Goal: Task Accomplishment & Management: Manage account settings

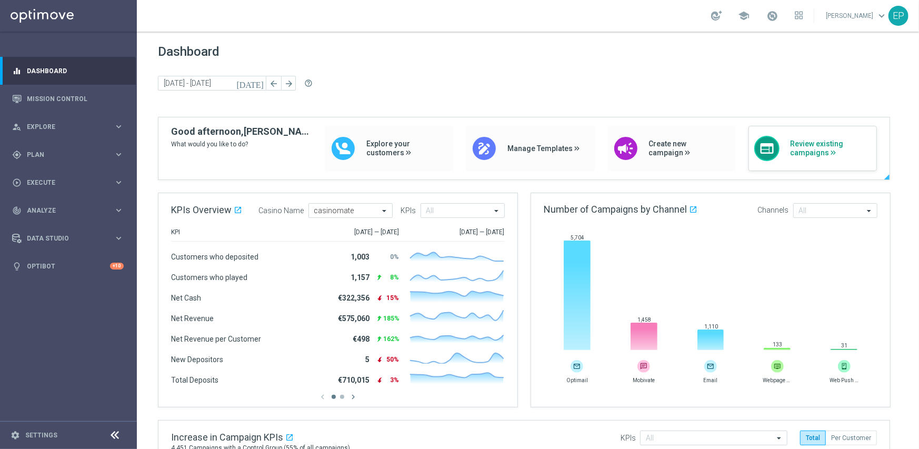
click at [828, 151] on span "Review existing campaigns" at bounding box center [830, 149] width 81 height 18
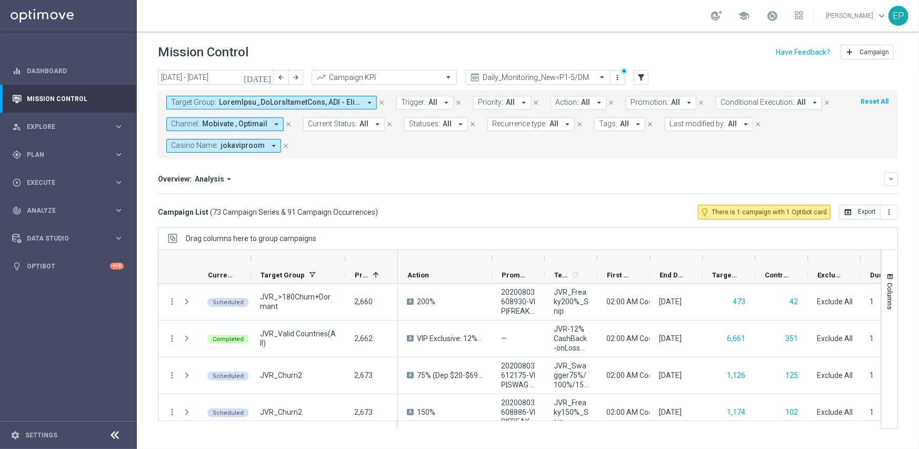
click at [384, 103] on icon "close" at bounding box center [381, 102] width 7 height 7
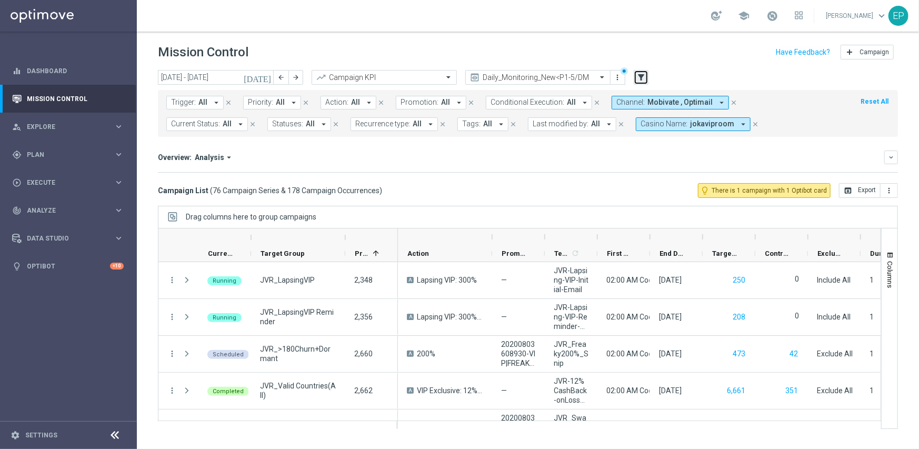
click at [643, 80] on icon "filter_alt" at bounding box center [641, 77] width 9 height 9
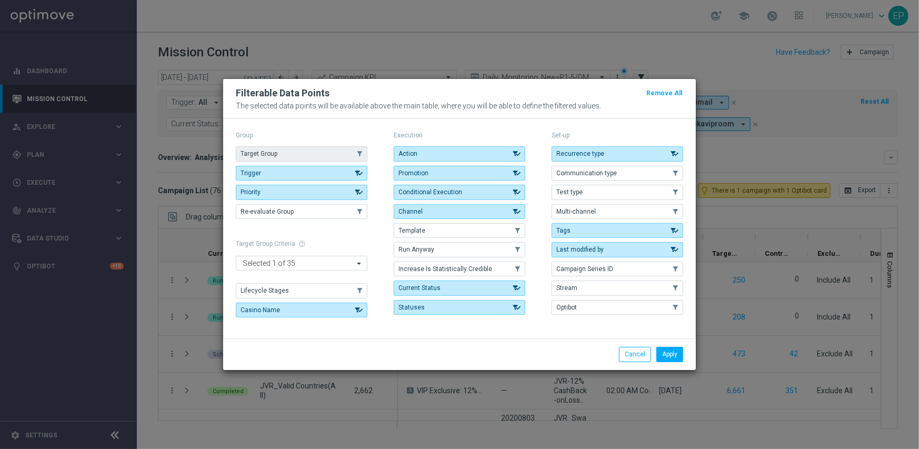
click at [300, 151] on button "Target Group" at bounding box center [302, 153] width 132 height 15
click at [669, 346] on div "Apply Cancel" at bounding box center [459, 354] width 473 height 31
click at [671, 348] on button "Apply" at bounding box center [670, 354] width 27 height 15
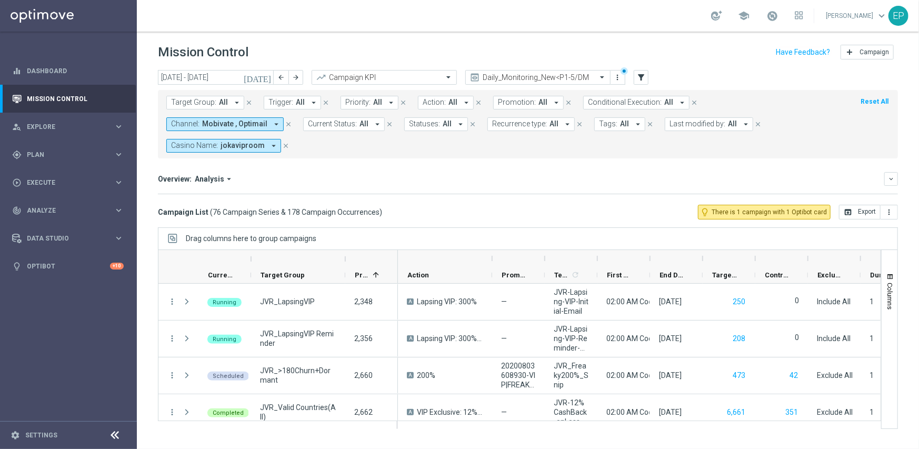
click at [190, 98] on span "Target Group:" at bounding box center [193, 102] width 45 height 9
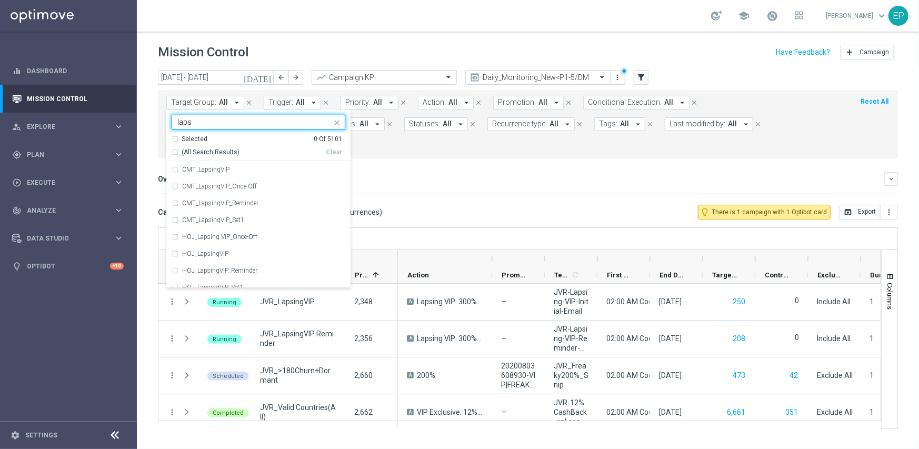
click at [206, 149] on span "(All Search Results)" at bounding box center [211, 152] width 58 height 9
type input "laps"
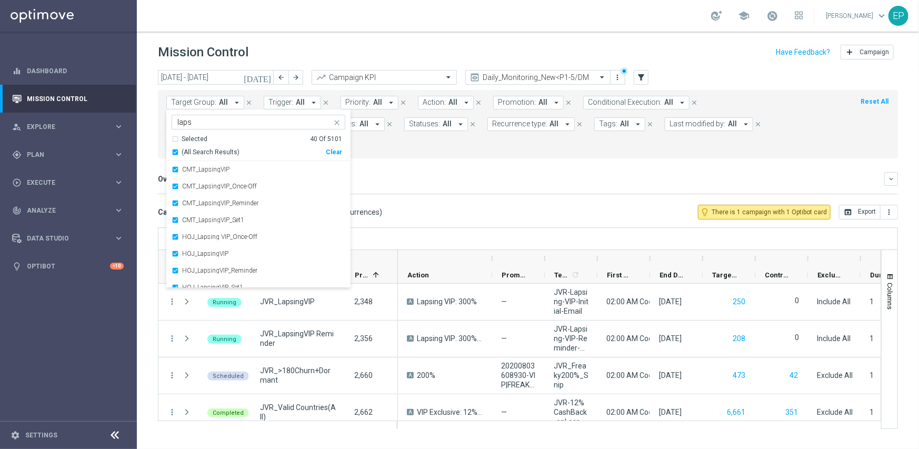
click at [497, 172] on div "Overview: Analysis arrow_drop_down keyboard_arrow_down" at bounding box center [528, 179] width 740 height 14
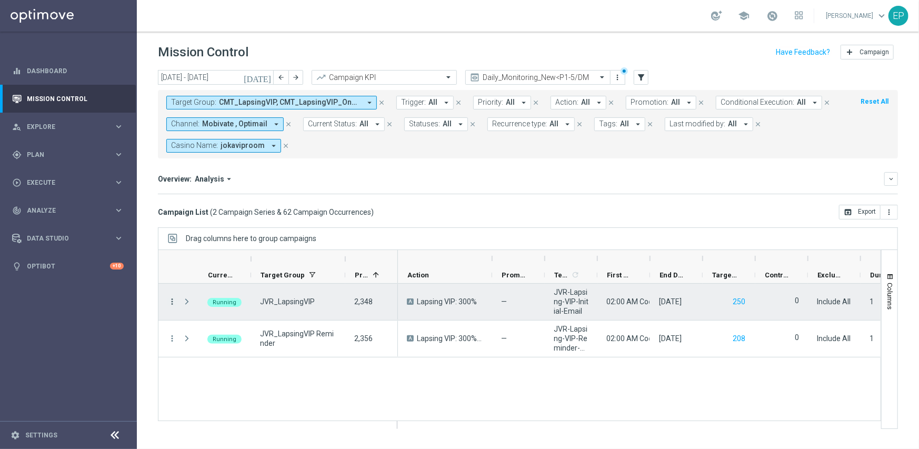
click at [173, 300] on icon "more_vert" at bounding box center [171, 301] width 9 height 9
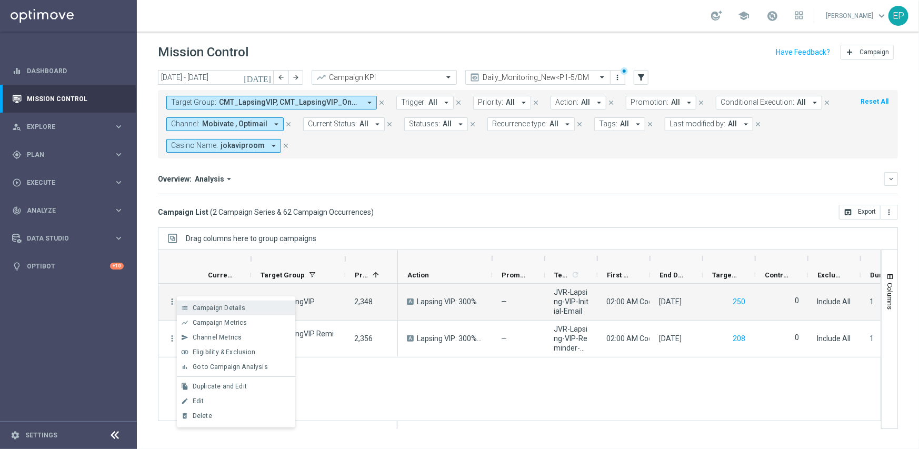
click at [223, 311] on span "Campaign Details" at bounding box center [219, 307] width 53 height 7
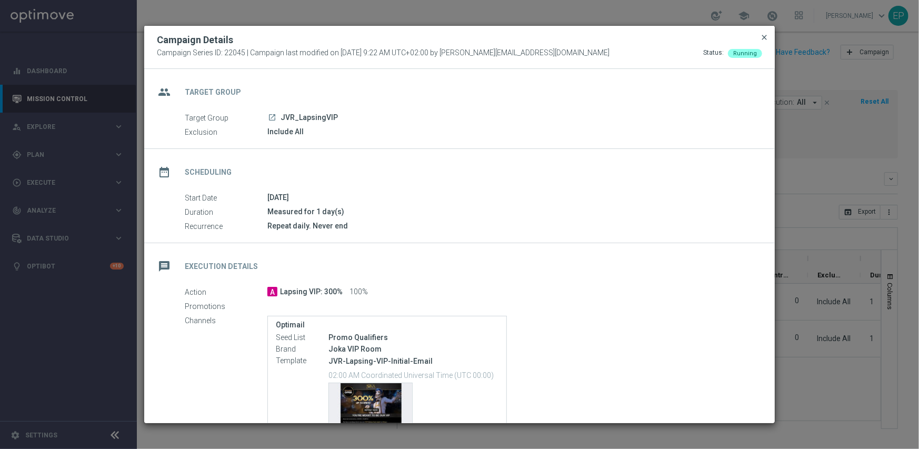
click at [767, 34] on span "close" at bounding box center [764, 37] width 8 height 8
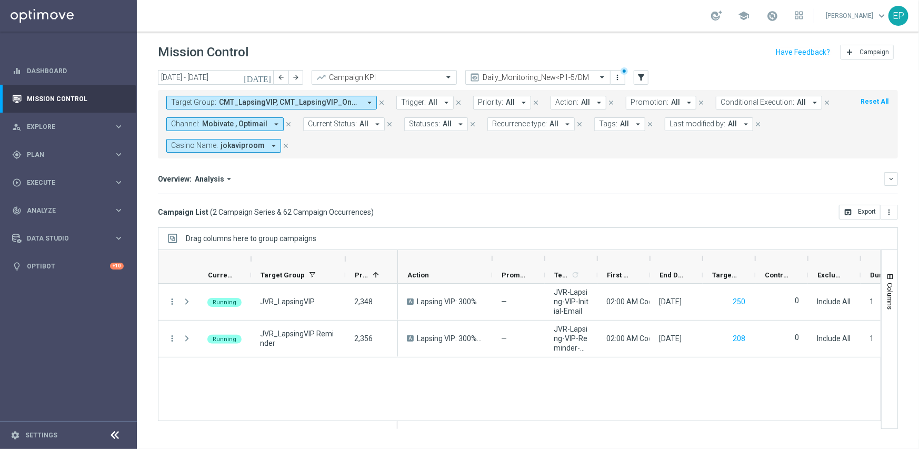
click at [282, 146] on icon "close" at bounding box center [285, 145] width 7 height 7
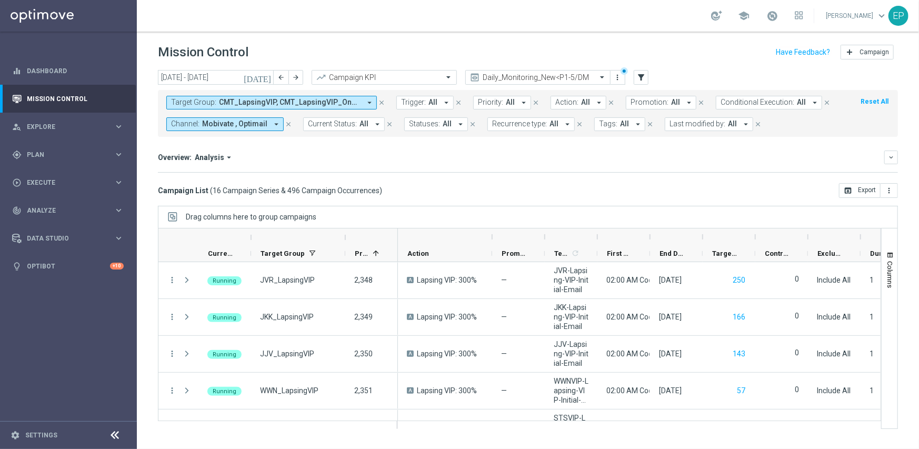
click at [289, 125] on icon "close" at bounding box center [288, 124] width 7 height 7
click at [380, 102] on icon "close" at bounding box center [381, 102] width 7 height 7
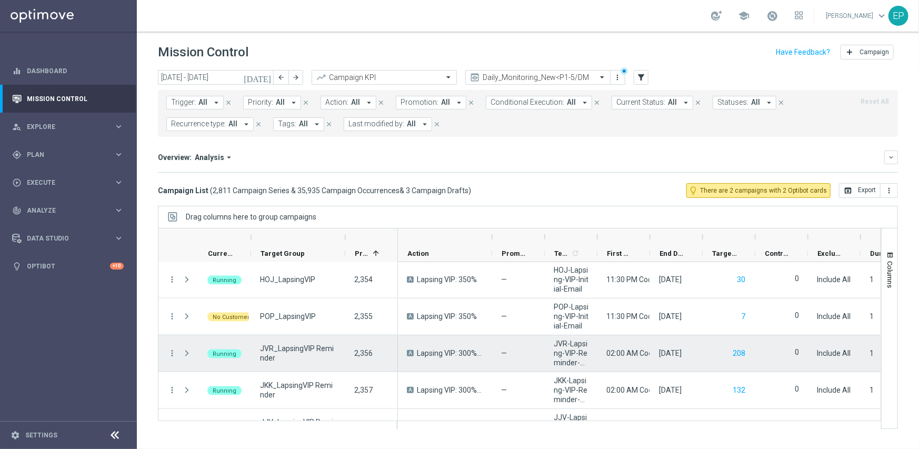
scroll to position [41345, 0]
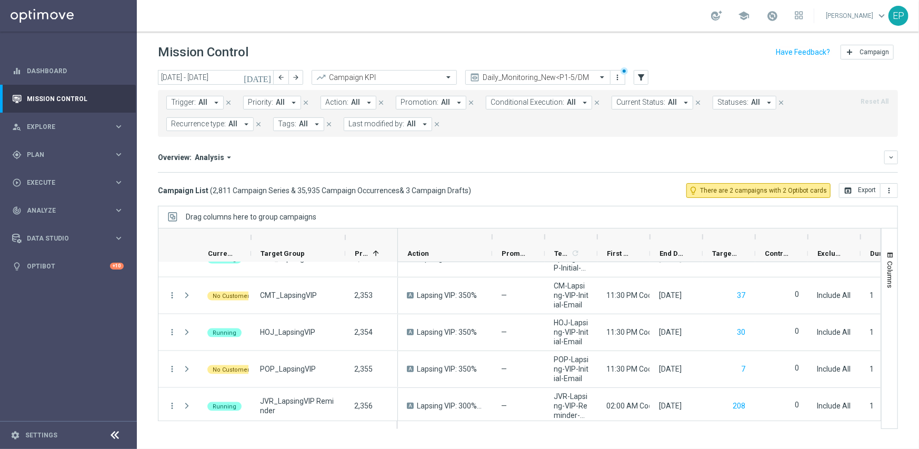
click at [112, 436] on icon at bounding box center [115, 435] width 13 height 13
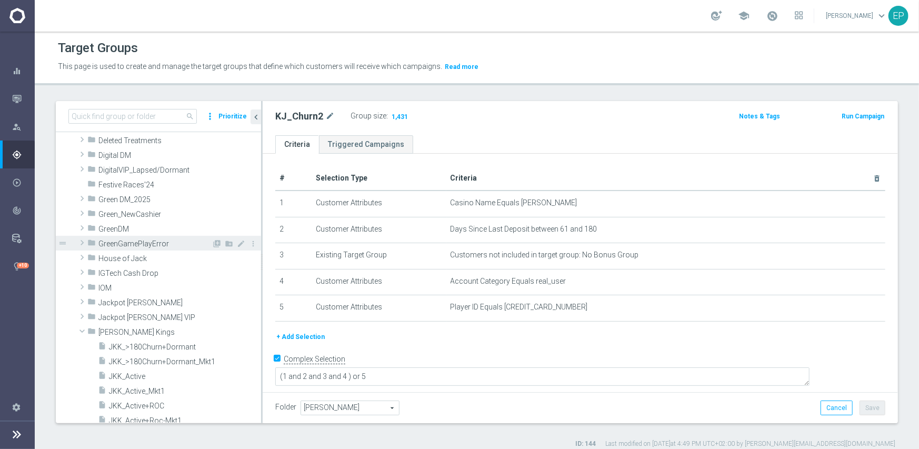
scroll to position [158, 0]
click at [83, 328] on span at bounding box center [82, 330] width 13 height 11
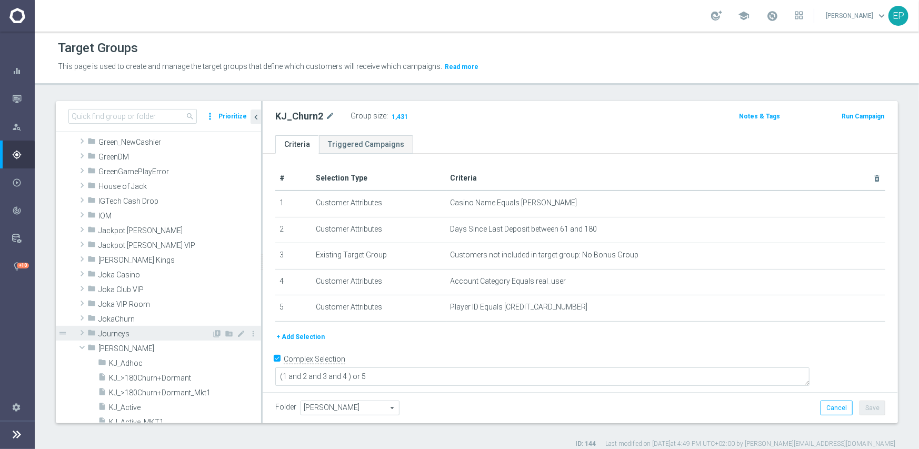
scroll to position [263, 0]
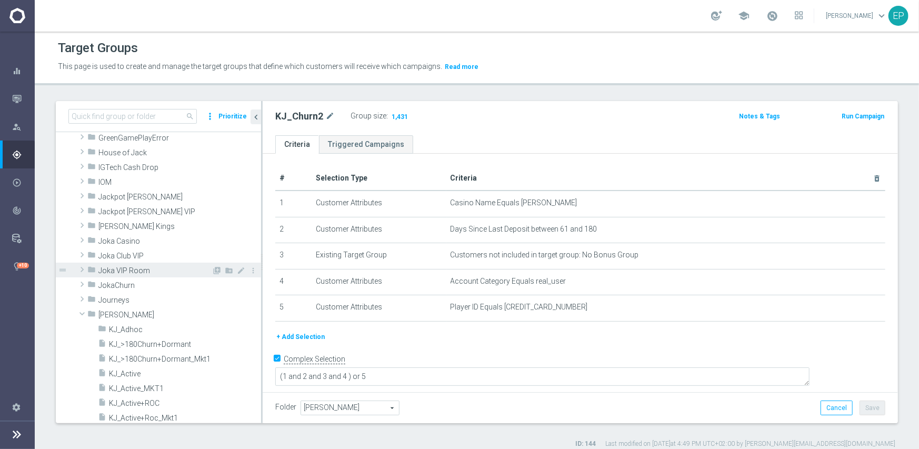
click at [163, 270] on span "Joka VIP Room" at bounding box center [154, 270] width 113 height 9
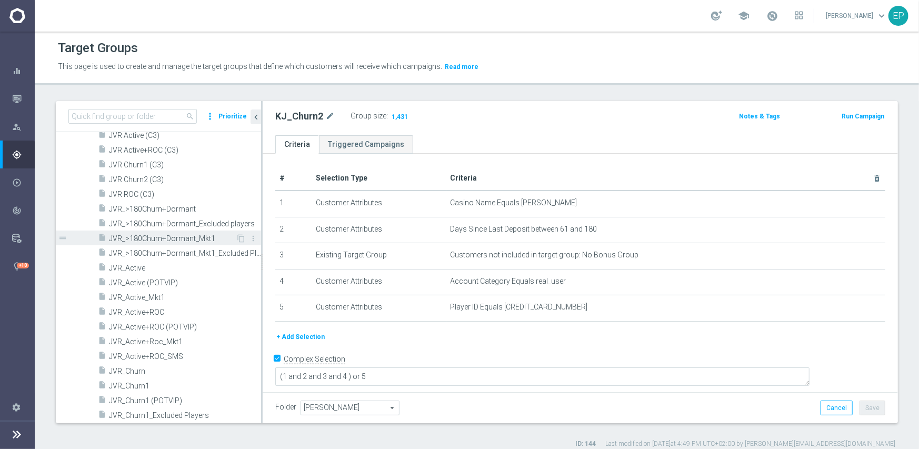
scroll to position [421, 0]
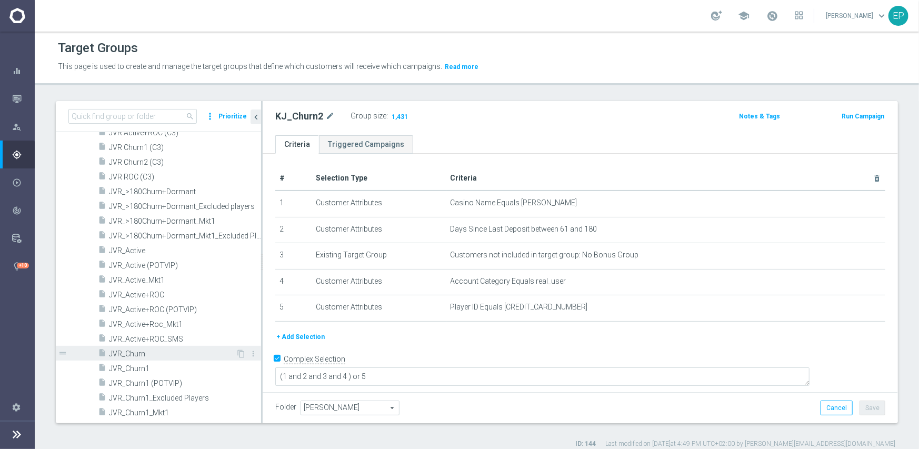
click at [135, 356] on span "JVR_Churn" at bounding box center [172, 354] width 127 height 9
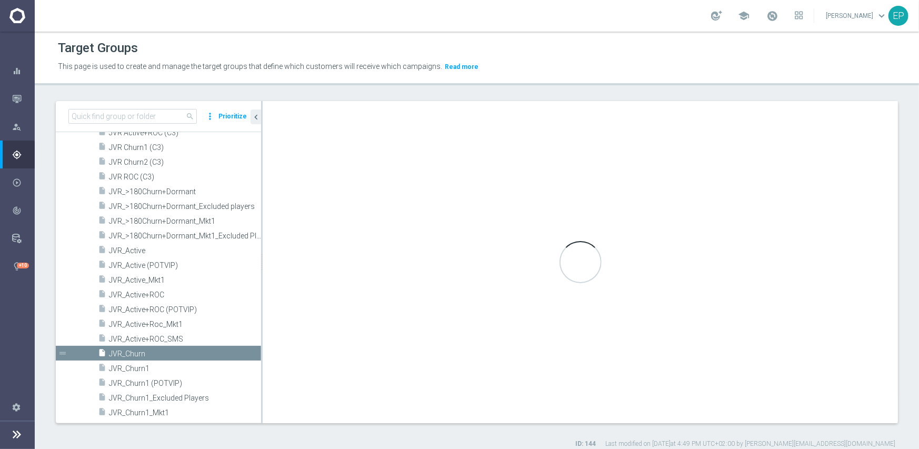
type input "Joka VIP Room"
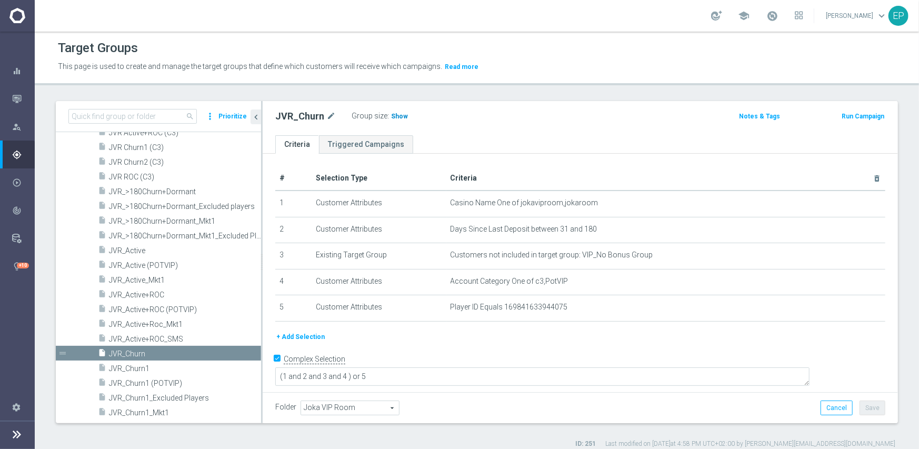
click at [395, 114] on span "Show" at bounding box center [399, 116] width 17 height 7
click at [181, 190] on span "JVR_>180Churn+Dormant" at bounding box center [172, 191] width 127 height 9
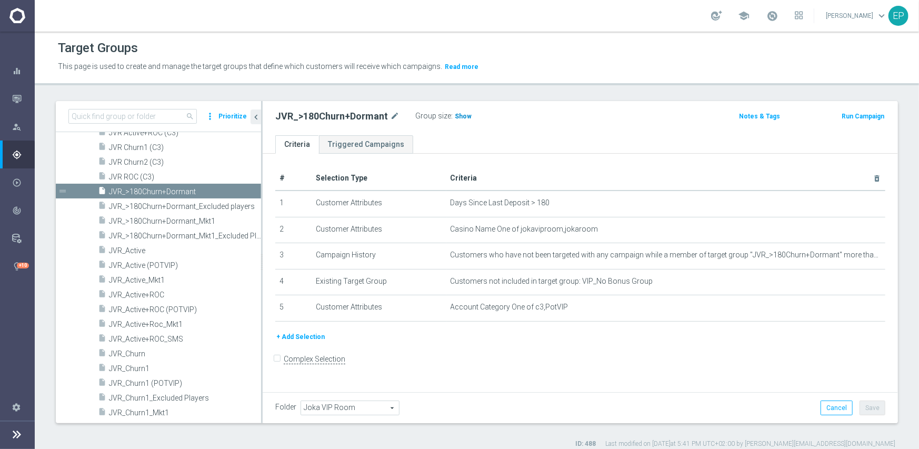
click at [456, 115] on span "Show" at bounding box center [463, 116] width 17 height 7
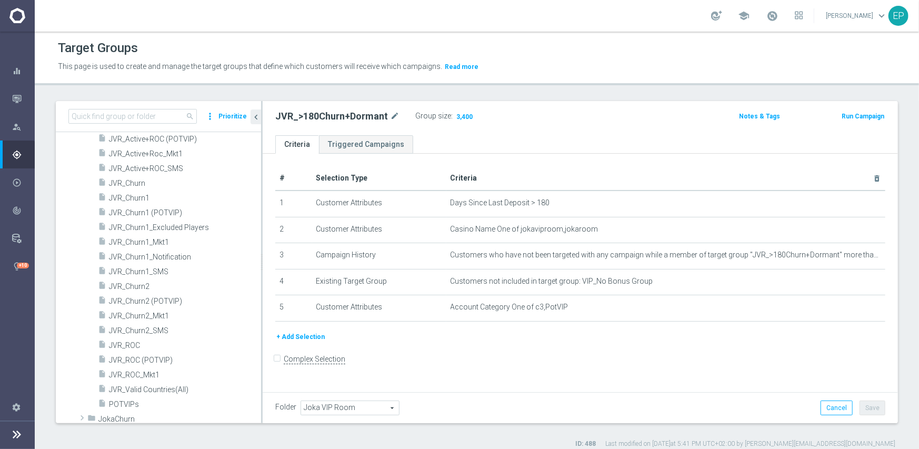
scroll to position [632, 0]
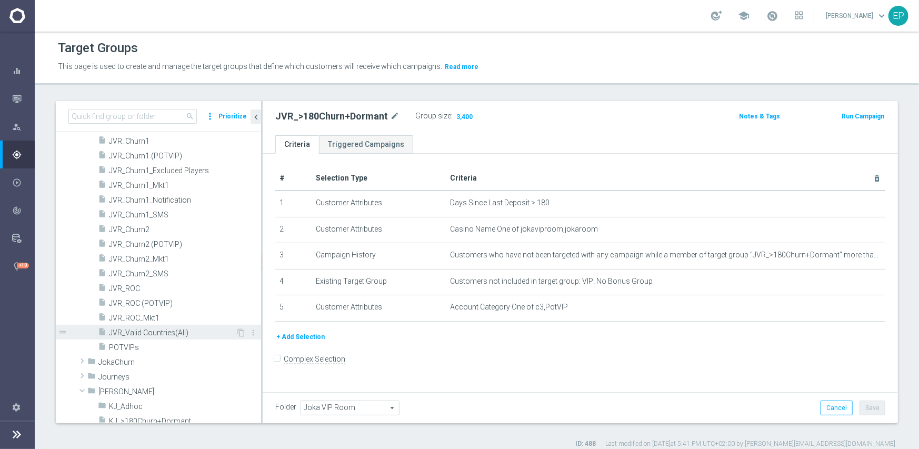
click at [169, 330] on span "JVR_Valid Countries(All)" at bounding box center [172, 333] width 127 height 9
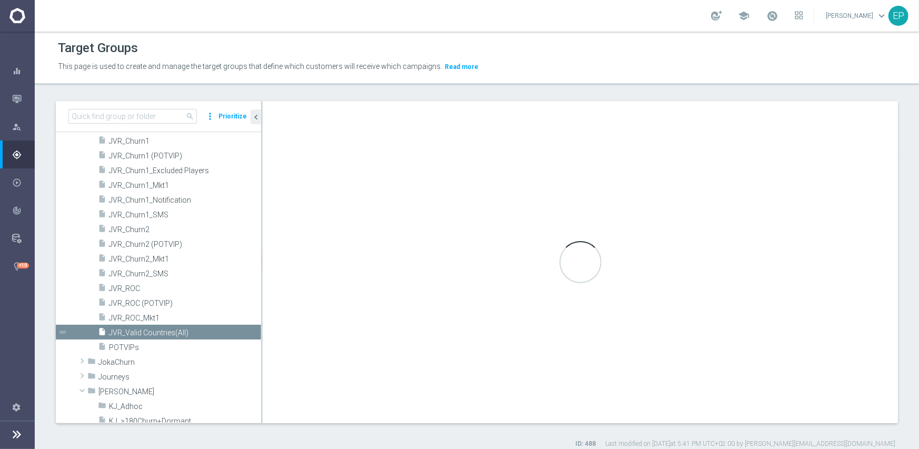
checkbox input "true"
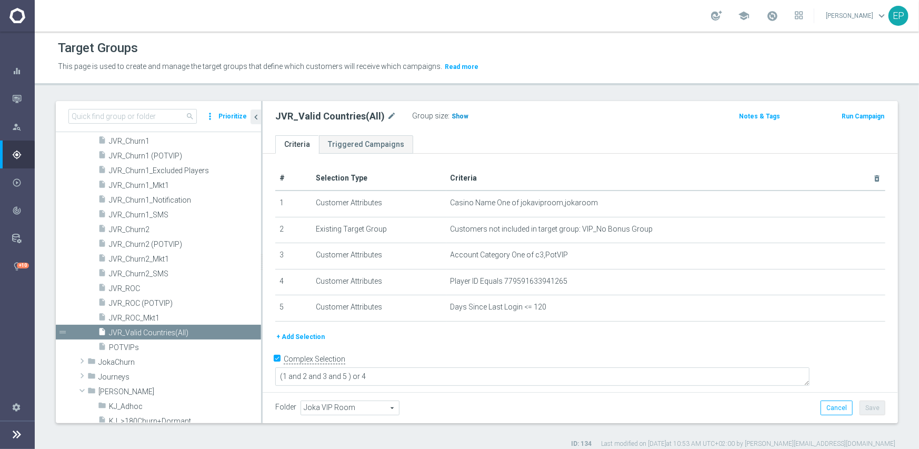
click at [458, 116] on span "Show" at bounding box center [460, 116] width 17 height 7
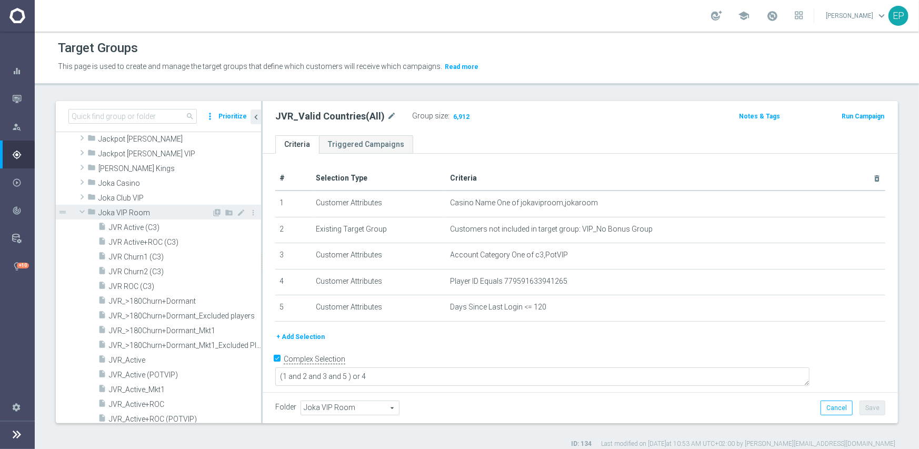
scroll to position [316, 0]
click at [80, 212] on span at bounding box center [82, 214] width 13 height 11
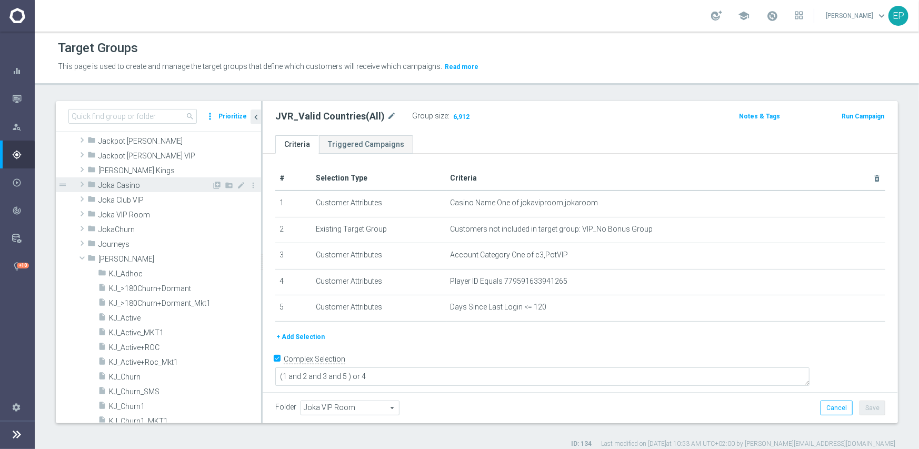
click at [121, 185] on span "Joka Casino" at bounding box center [154, 185] width 113 height 9
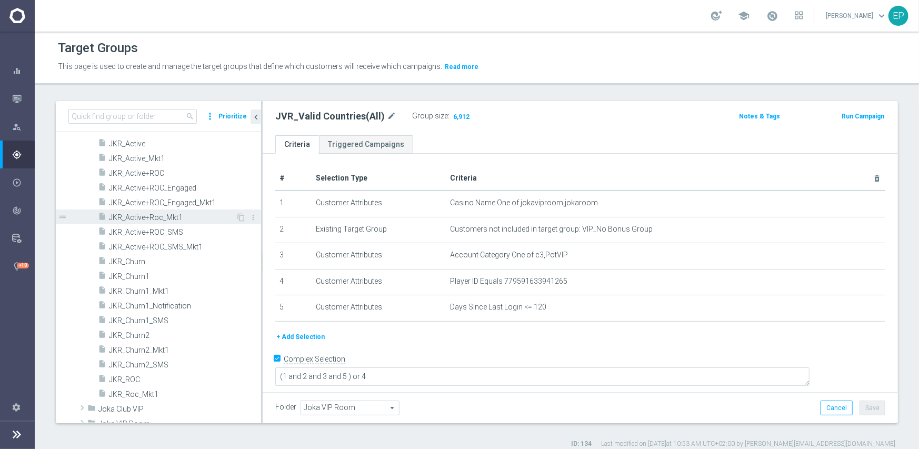
scroll to position [421, 0]
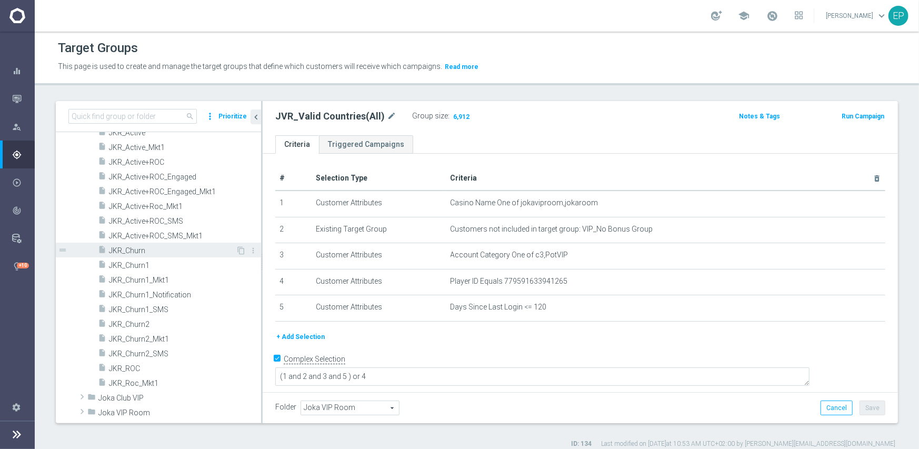
click at [129, 250] on span "JKR_Churn" at bounding box center [172, 250] width 127 height 9
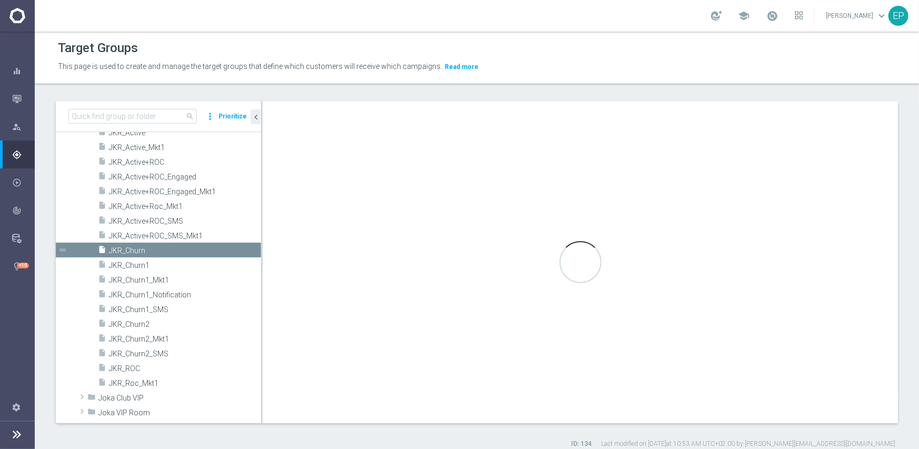
type input "Joka Casino"
type textarea "(1 and 2 and 3 and 4 ) or 5"
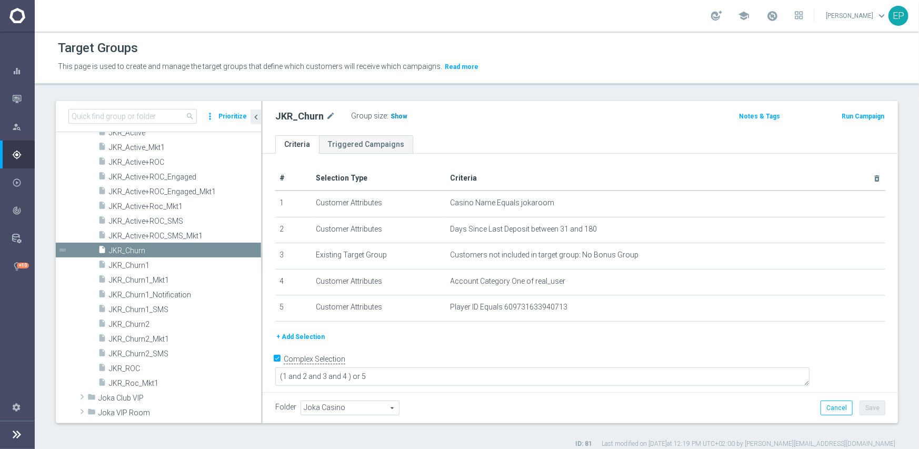
click at [394, 116] on span "Show" at bounding box center [399, 116] width 17 height 7
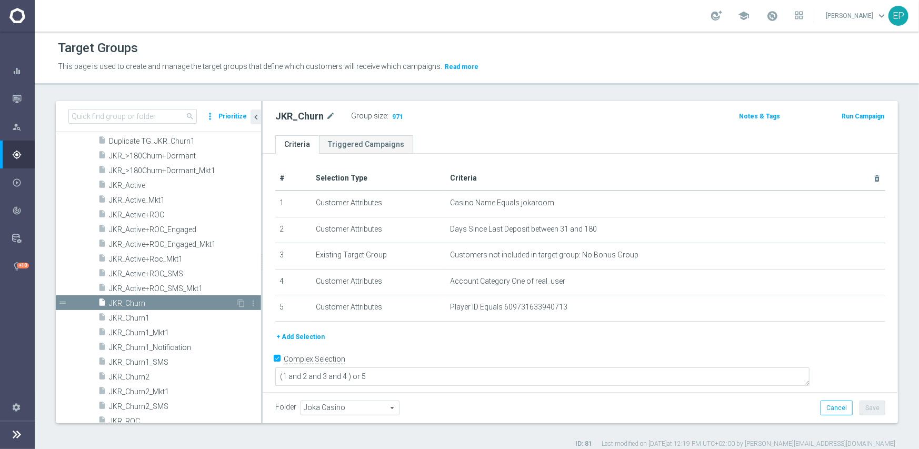
scroll to position [316, 0]
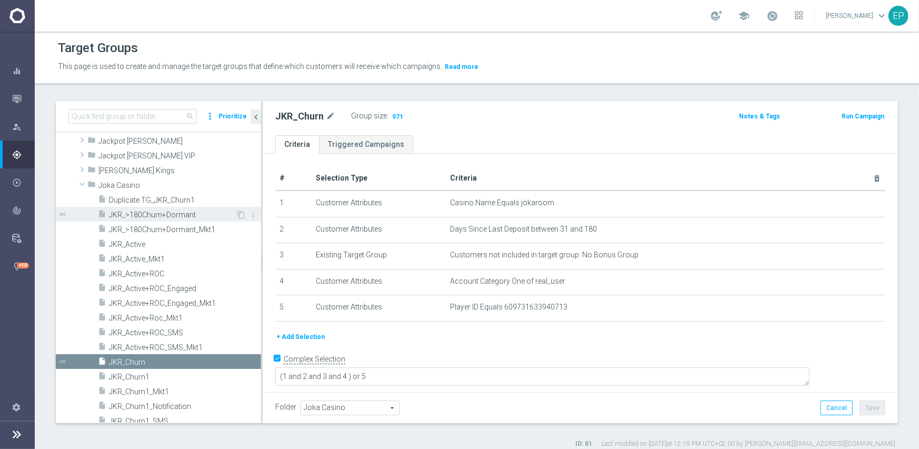
click at [171, 212] on span "JKR_>180Churn+Dormant" at bounding box center [172, 215] width 127 height 9
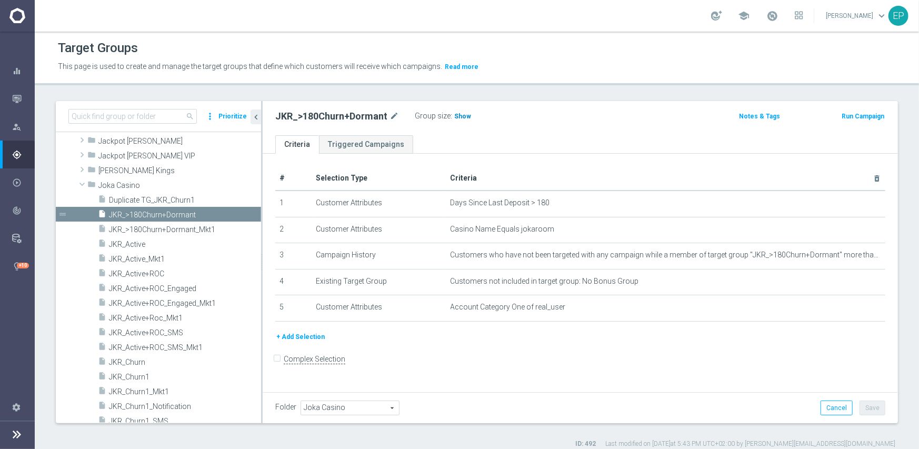
click at [455, 114] on span "Show" at bounding box center [462, 116] width 17 height 7
click at [84, 167] on span at bounding box center [82, 169] width 11 height 13
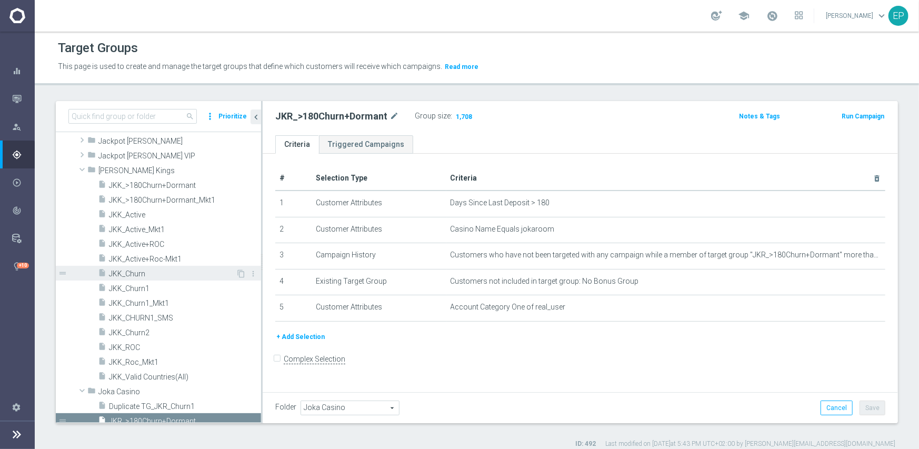
click at [138, 275] on span "JKK_Churn" at bounding box center [172, 274] width 127 height 9
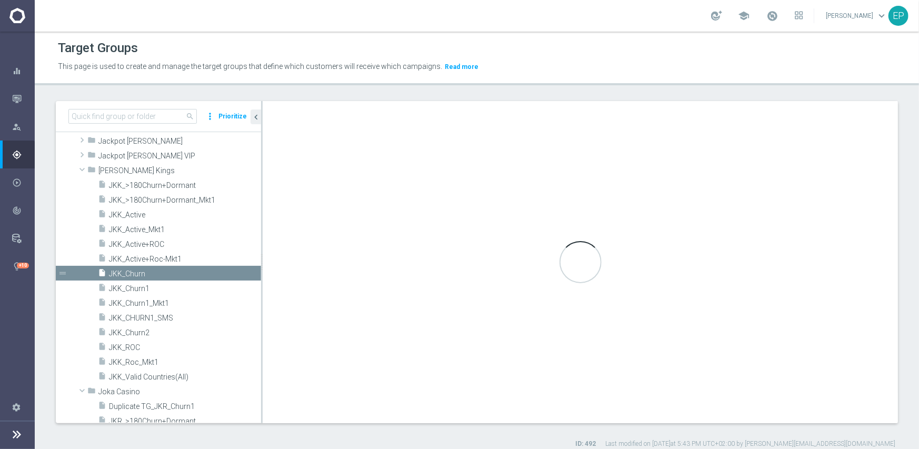
checkbox input "true"
type input "Johnnie Kash Kings"
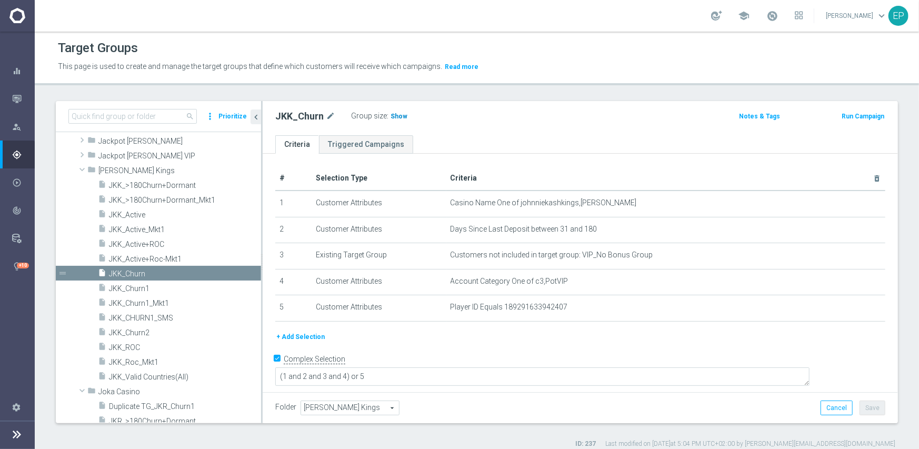
click at [395, 115] on span "Show" at bounding box center [399, 116] width 17 height 7
click at [167, 185] on span "JKK_>180Churn+Dormant" at bounding box center [172, 185] width 127 height 9
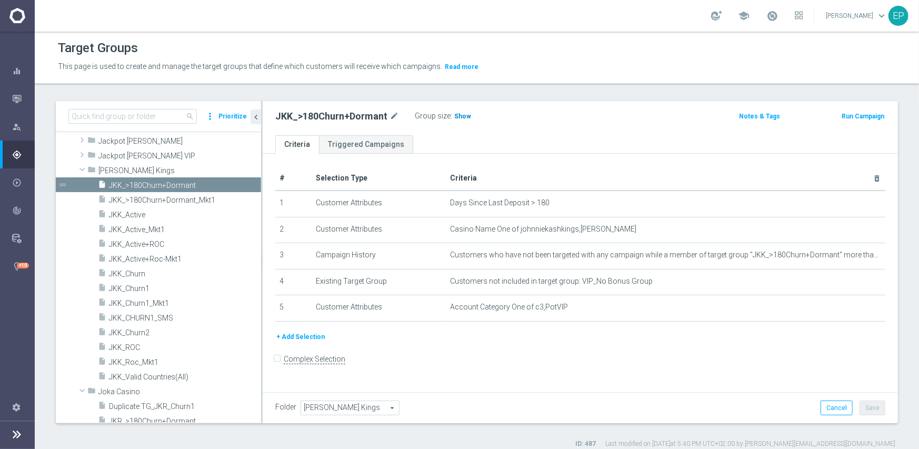
click at [461, 113] on span "Show" at bounding box center [462, 116] width 17 height 7
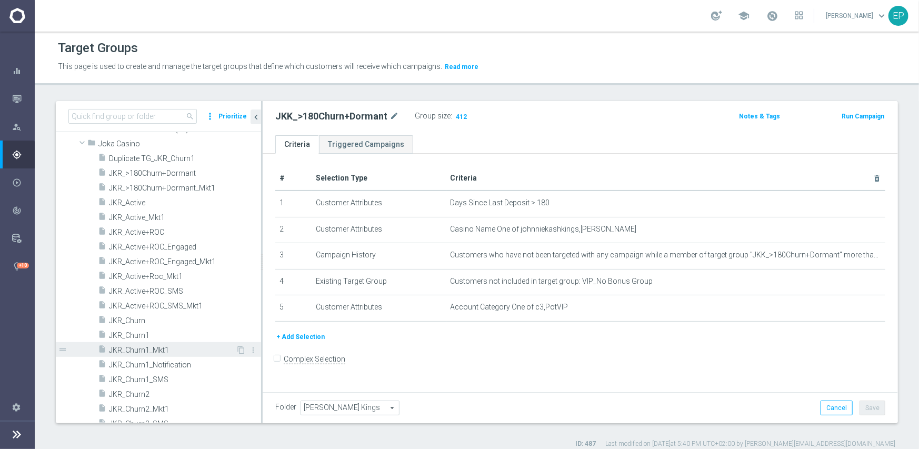
scroll to position [527, 0]
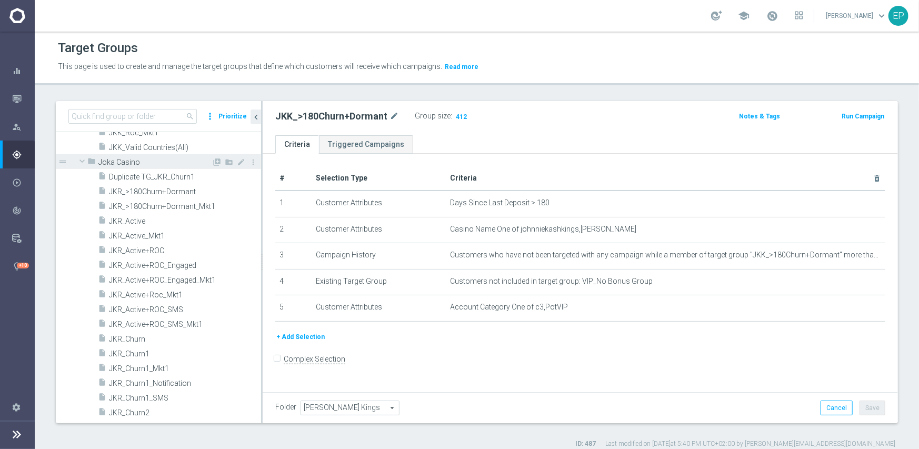
click at [86, 159] on span at bounding box center [82, 161] width 13 height 11
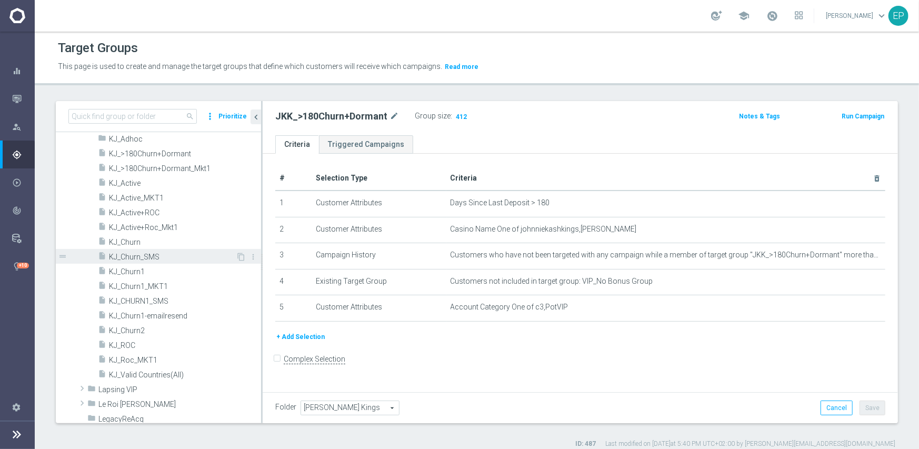
scroll to position [632, 0]
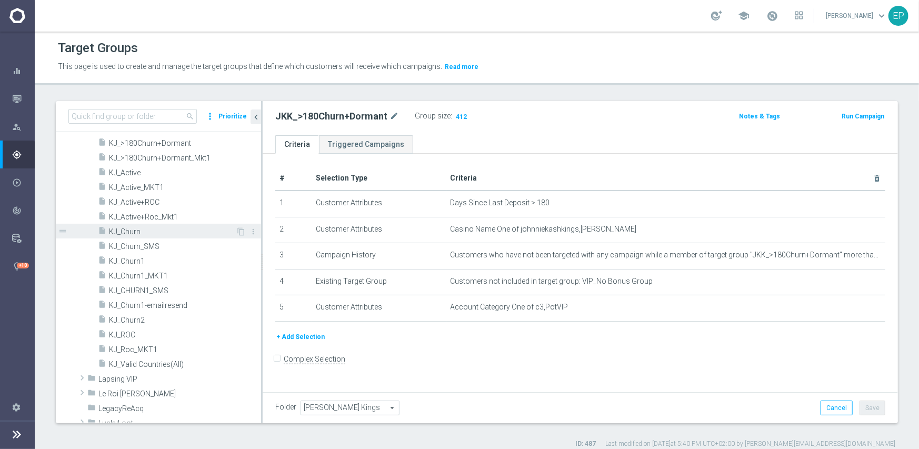
click at [137, 229] on span "KJ_Churn" at bounding box center [172, 231] width 127 height 9
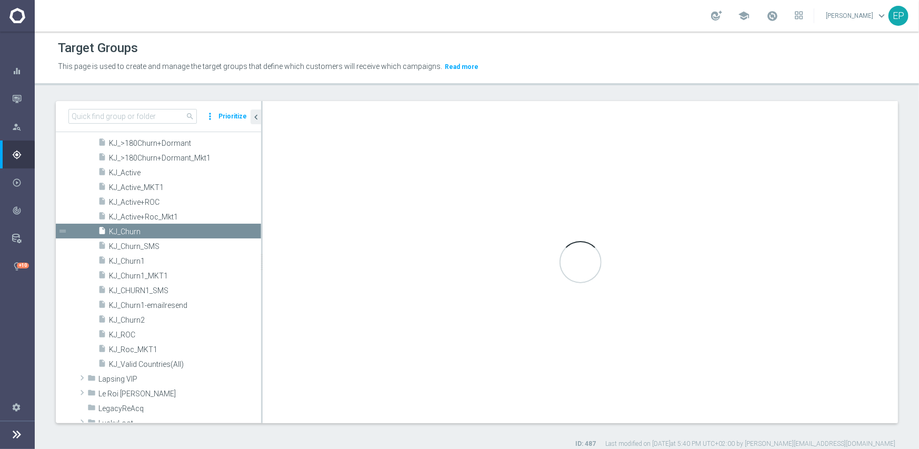
checkbox input "true"
type input "King Johnnie"
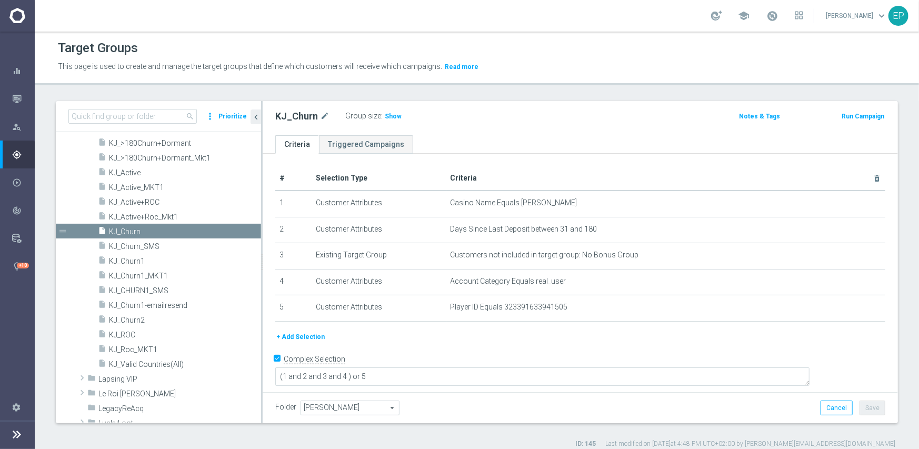
drag, startPoint x: 387, startPoint y: 117, endPoint x: 368, endPoint y: 122, distance: 20.2
click at [388, 117] on span "Show" at bounding box center [393, 116] width 17 height 7
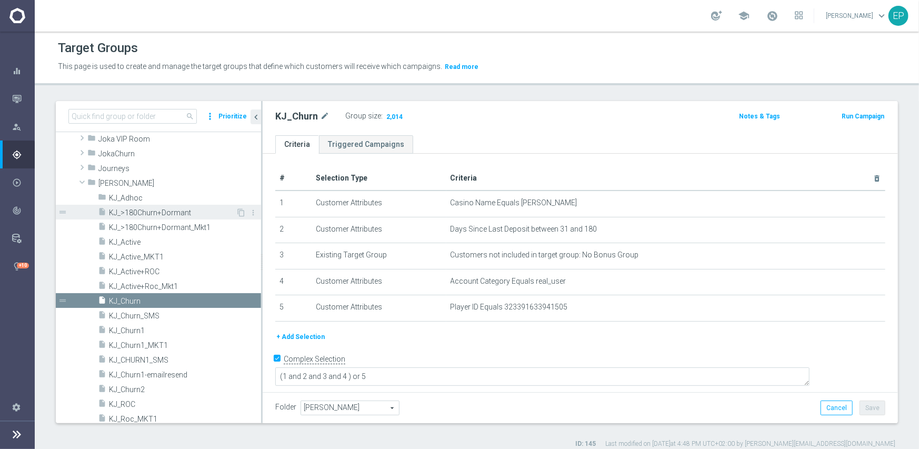
drag, startPoint x: 153, startPoint y: 211, endPoint x: 160, endPoint y: 211, distance: 7.4
click at [153, 211] on span "KJ_>180Churn+Dormant" at bounding box center [172, 213] width 127 height 9
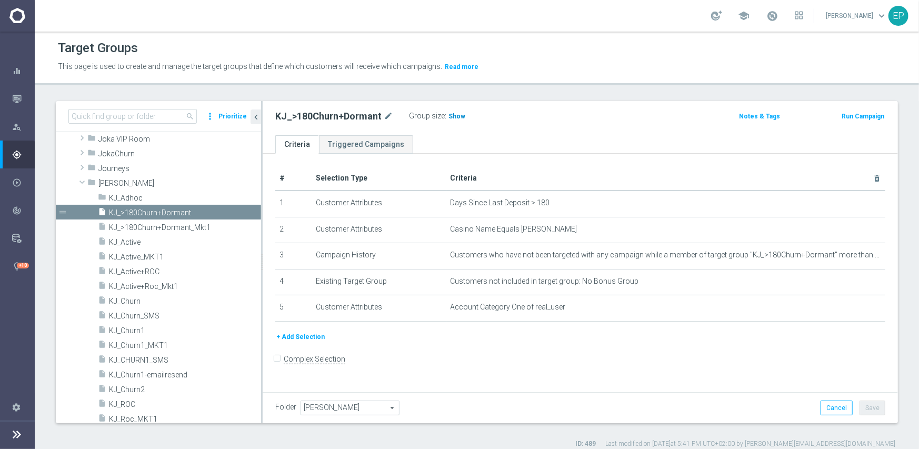
click at [454, 116] on span "Show" at bounding box center [457, 116] width 17 height 7
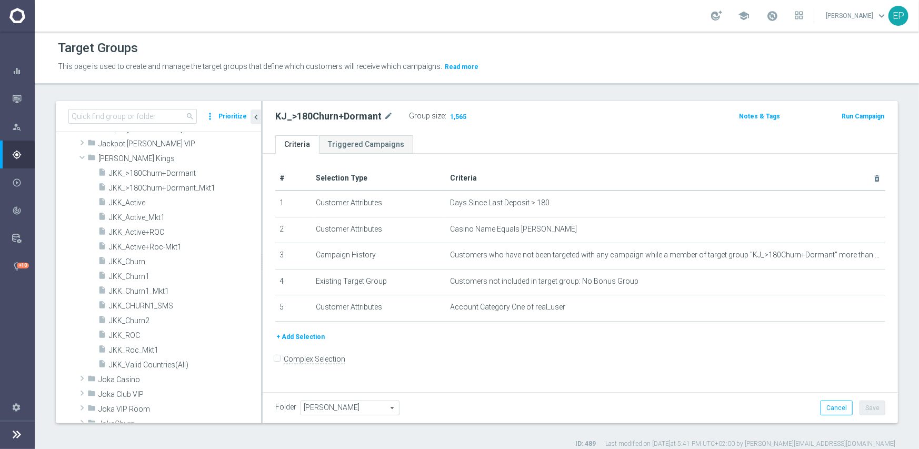
scroll to position [316, 0]
click at [176, 373] on span "JKK_Valid Countries(All)" at bounding box center [172, 377] width 127 height 9
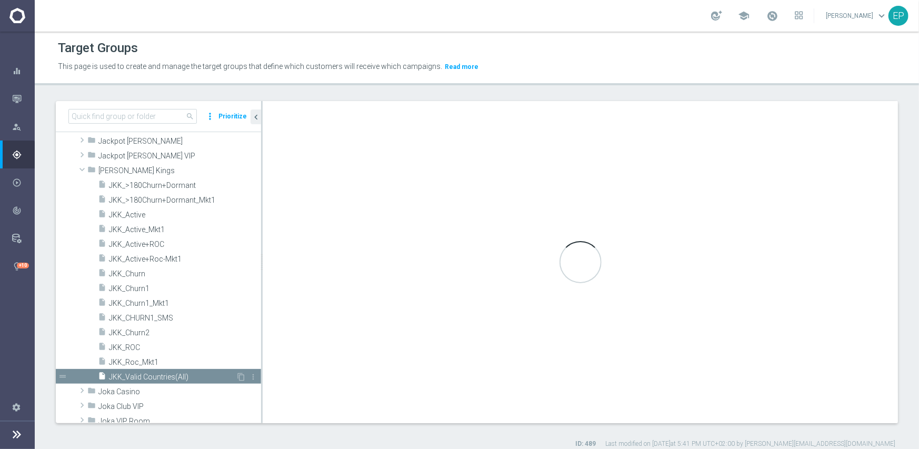
click at [165, 375] on span "JKK_Valid Countries(All)" at bounding box center [172, 377] width 127 height 9
checkbox input "true"
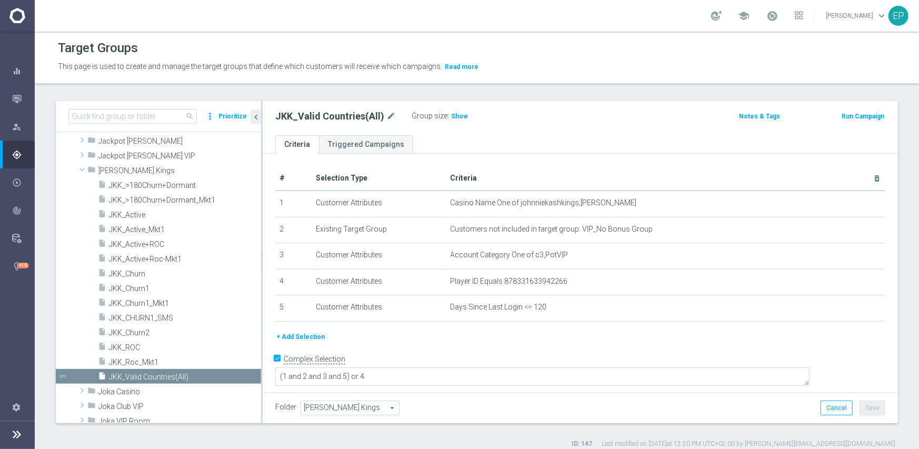
click at [448, 113] on label ":" at bounding box center [449, 116] width 2 height 9
click at [454, 118] on span "Show" at bounding box center [459, 116] width 17 height 7
click at [121, 171] on span "Johnnie Kash Kings" at bounding box center [154, 170] width 113 height 9
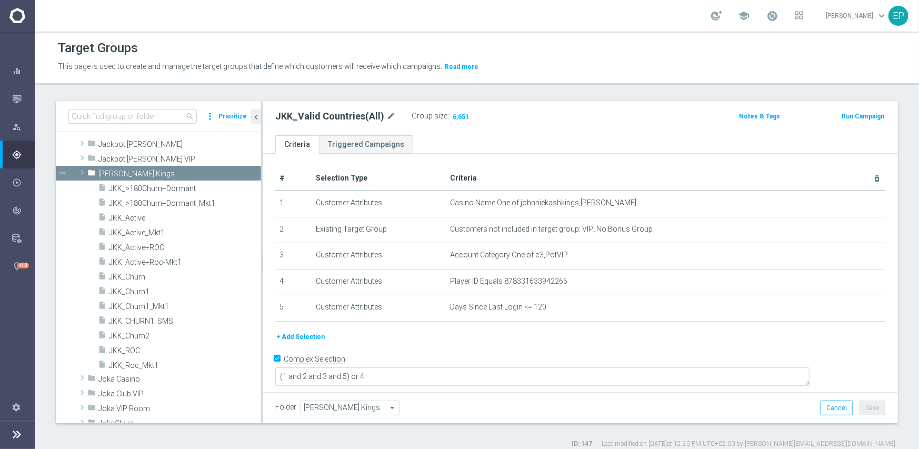
scroll to position [169, 0]
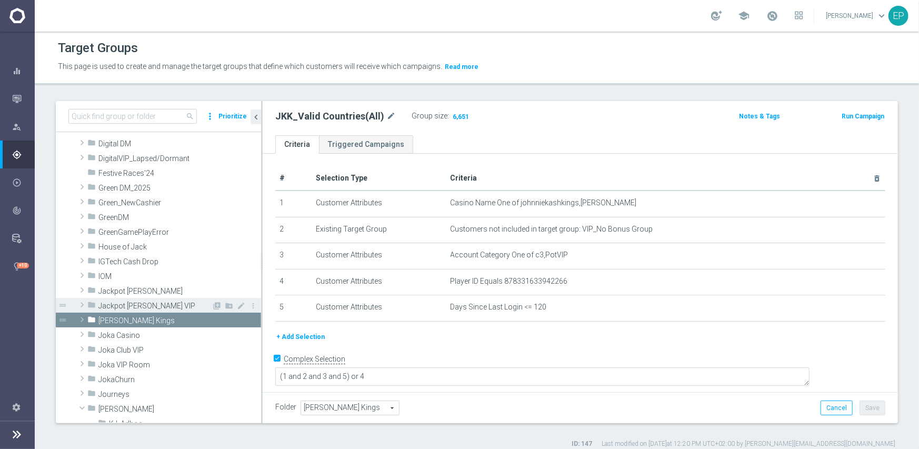
click at [130, 305] on span "Jackpot Jill VIP" at bounding box center [154, 306] width 113 height 9
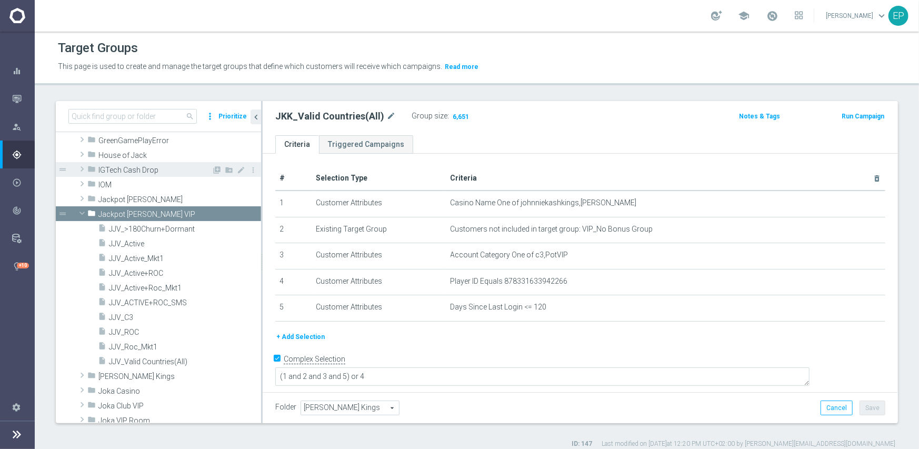
scroll to position [274, 0]
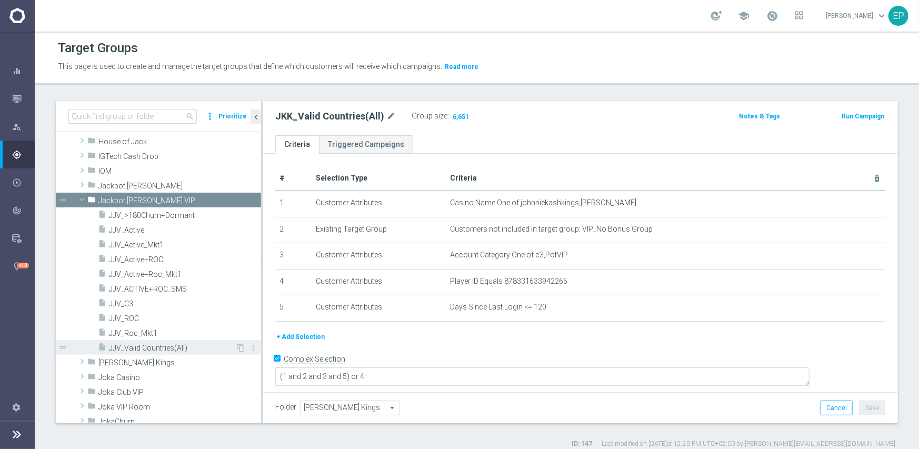
click at [160, 348] on span "JJV_Valid Countries(All)" at bounding box center [172, 348] width 127 height 9
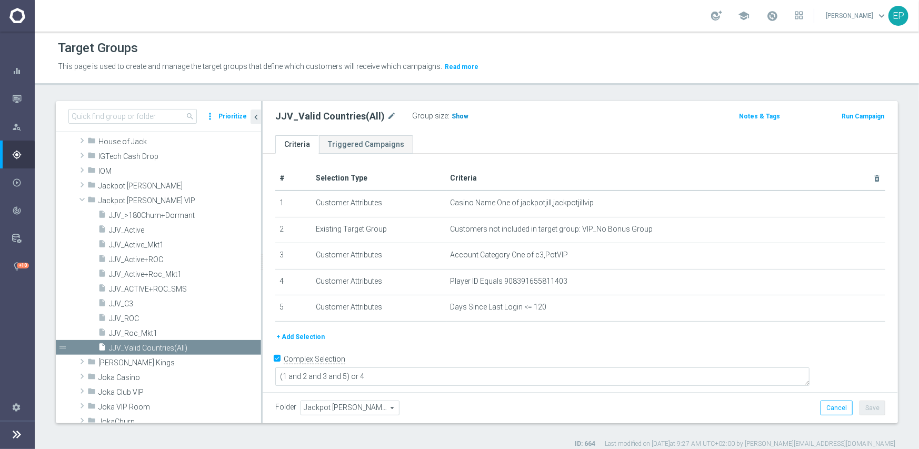
click at [453, 118] on span "Show" at bounding box center [460, 116] width 17 height 7
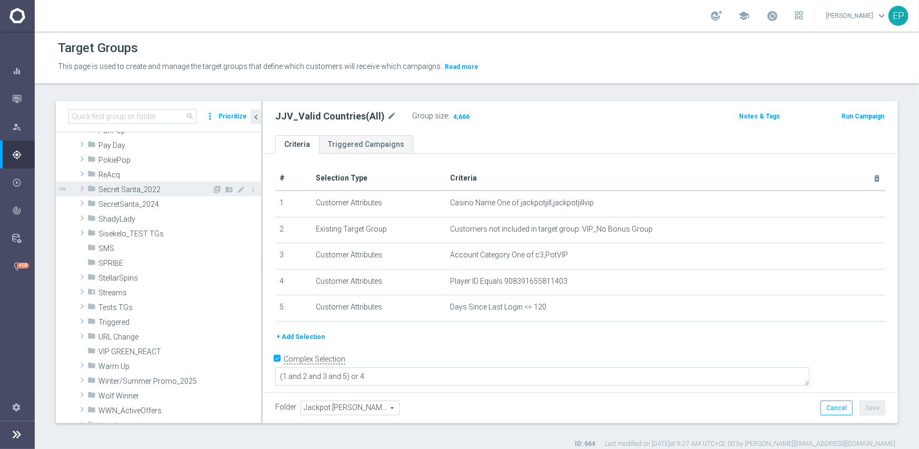
scroll to position [1012, 0]
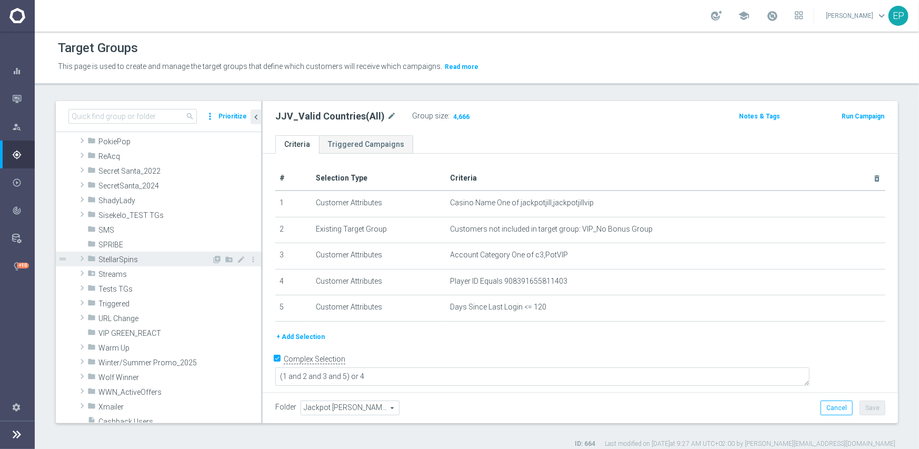
click at [141, 261] on span "StellarSpins" at bounding box center [154, 259] width 113 height 9
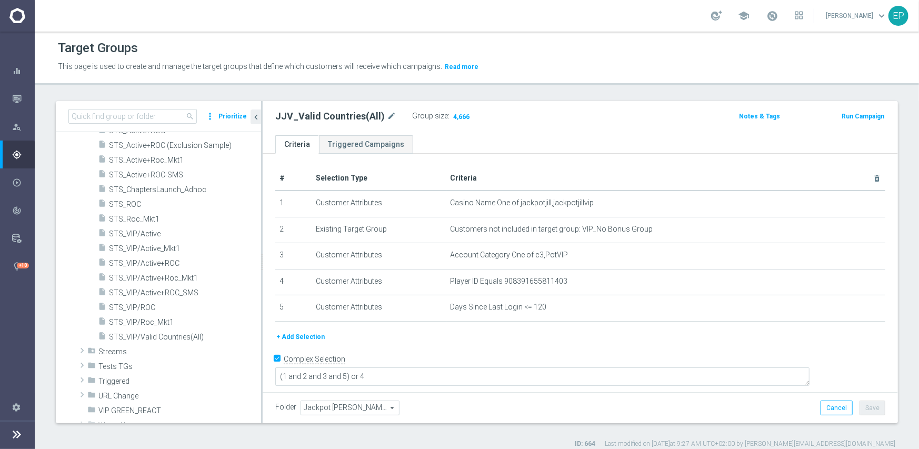
scroll to position [1222, 0]
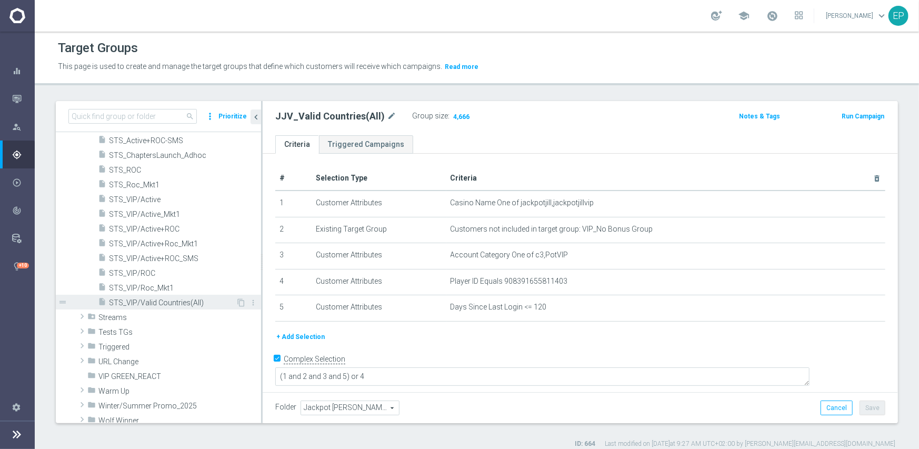
click at [168, 303] on span "STS_VIP/Valid Countries(All)" at bounding box center [172, 303] width 127 height 9
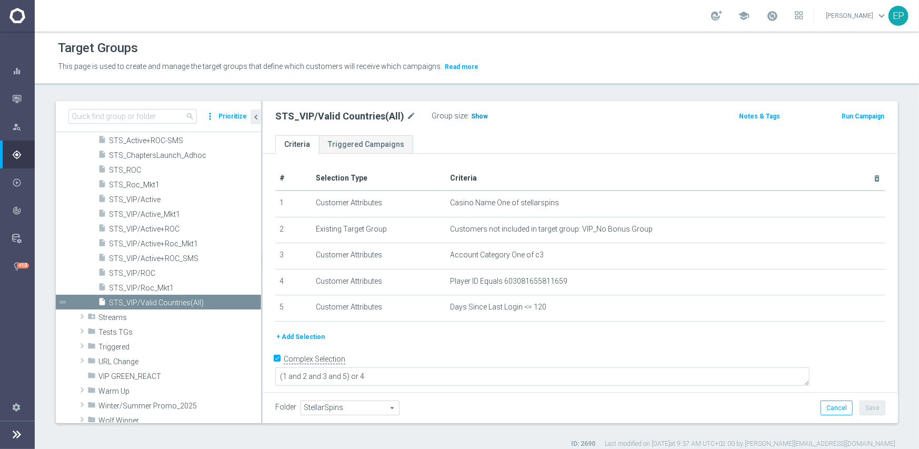
click at [471, 118] on span "Show" at bounding box center [479, 116] width 17 height 7
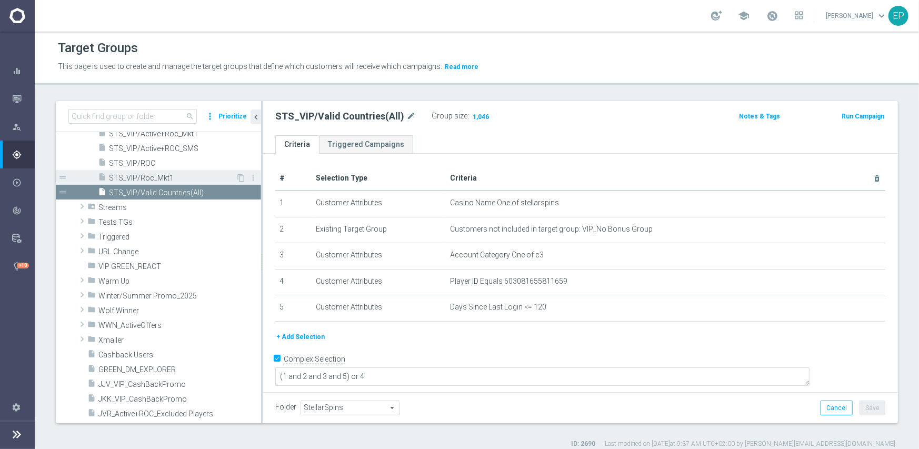
scroll to position [1328, 0]
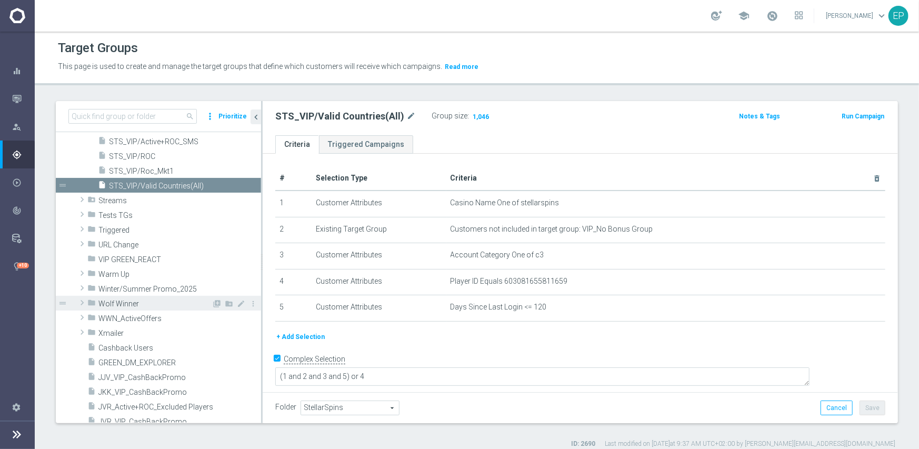
drag, startPoint x: 134, startPoint y: 305, endPoint x: 145, endPoint y: 301, distance: 12.2
click at [134, 305] on span "Wolf Winner" at bounding box center [154, 304] width 113 height 9
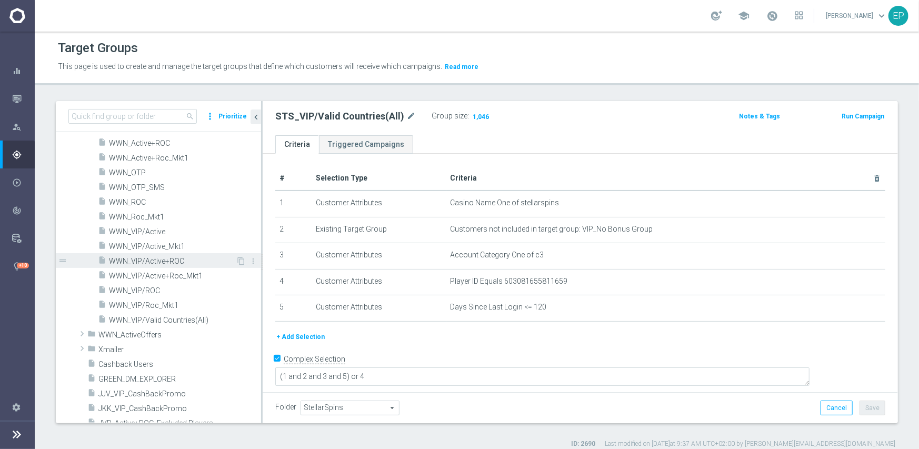
scroll to position [1538, 0]
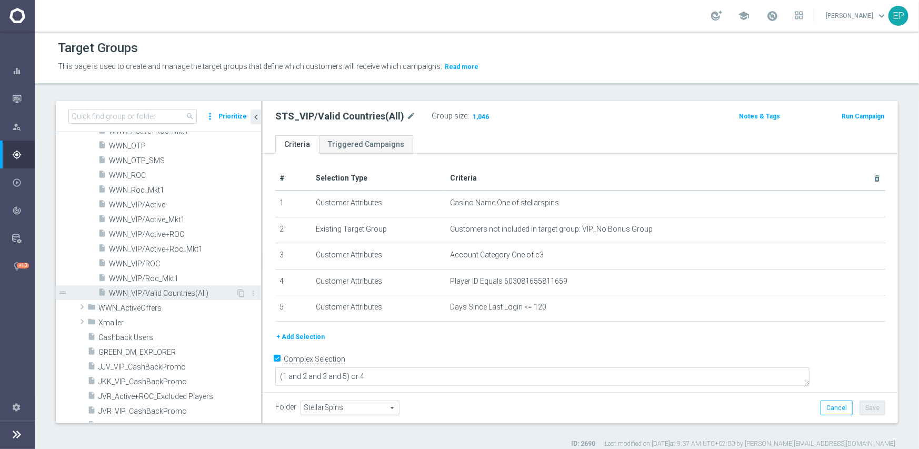
click at [174, 292] on span "WWN_VIP/Valid Countries(All)" at bounding box center [172, 293] width 127 height 9
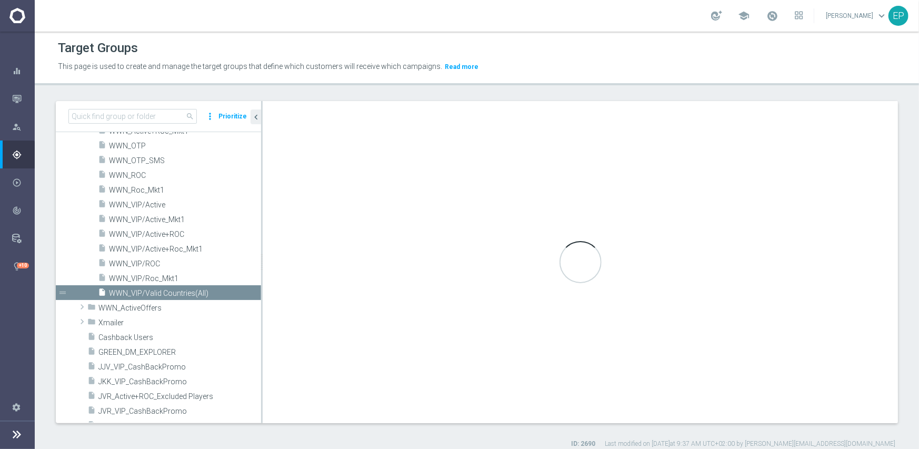
type input "Wolf Winner"
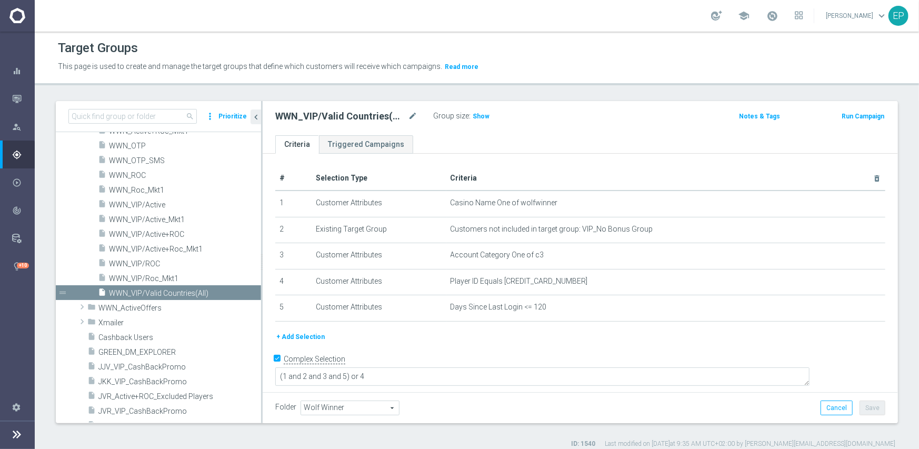
drag, startPoint x: 479, startPoint y: 115, endPoint x: 649, endPoint y: 165, distance: 177.2
click at [480, 115] on span "Show" at bounding box center [481, 116] width 17 height 7
